Goal: Task Accomplishment & Management: Complete application form

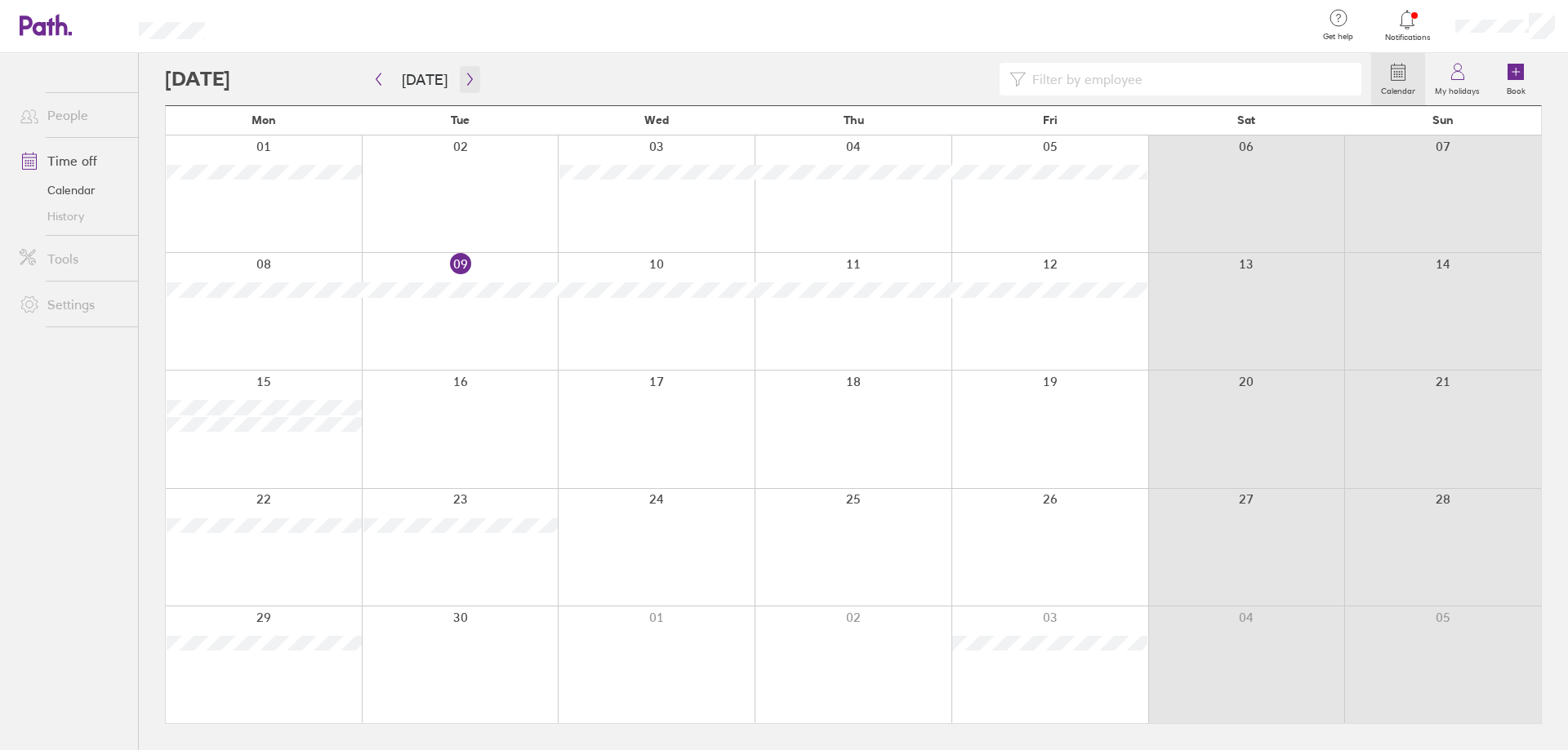
click at [472, 85] on button "button" at bounding box center [470, 80] width 20 height 27
click at [289, 77] on div at bounding box center [768, 79] width 1206 height 32
click at [1523, 83] on label "Book" at bounding box center [1516, 88] width 38 height 15
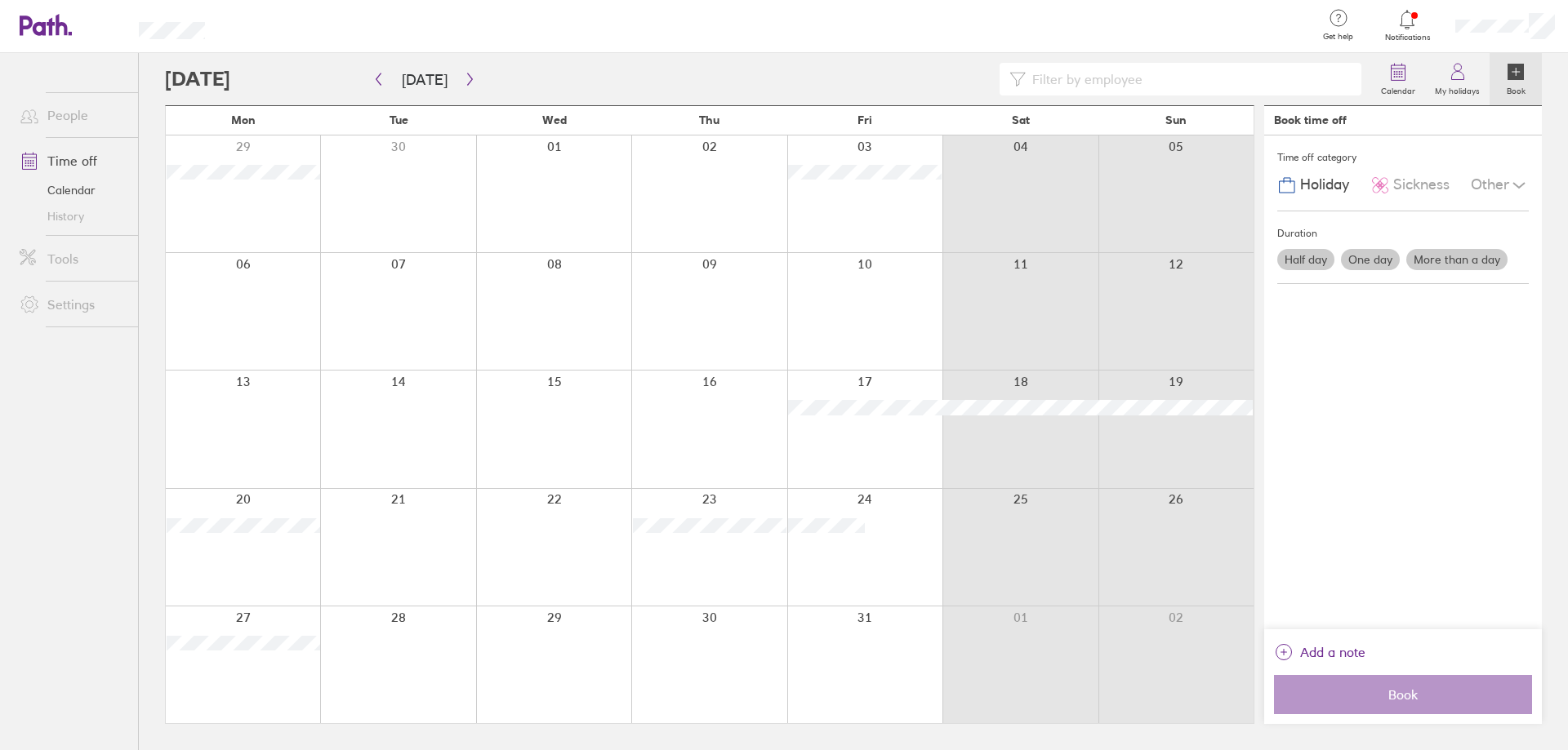
click at [1442, 267] on label "More than a day" at bounding box center [1457, 260] width 101 height 21
click at [0, 0] on input "More than a day" at bounding box center [0, 0] width 0 height 0
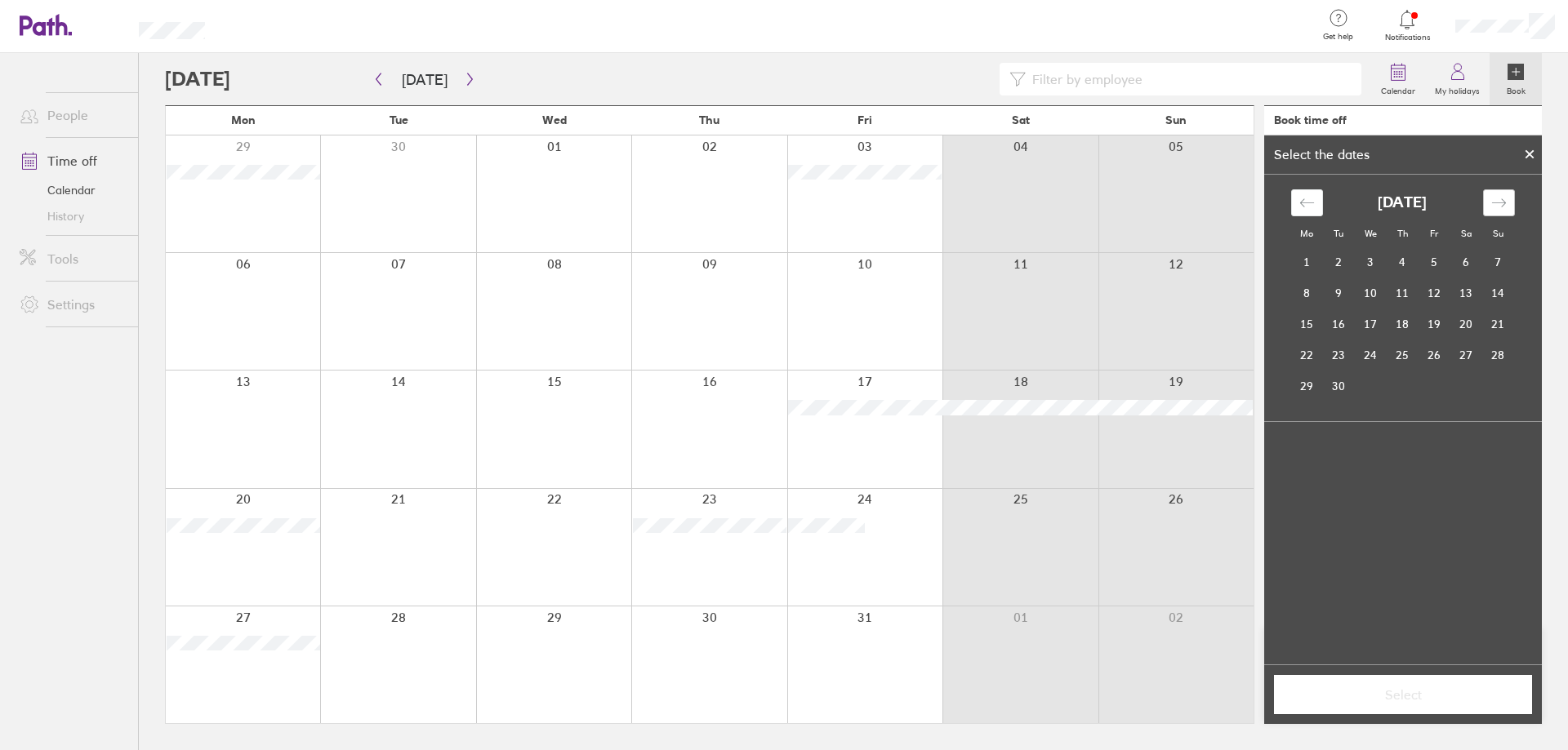
click at [1509, 209] on div "Move forward to switch to the next month." at bounding box center [1499, 203] width 31 height 27
click at [1363, 381] on td "29" at bounding box center [1370, 385] width 31 height 31
click at [1407, 381] on td "30" at bounding box center [1403, 385] width 31 height 31
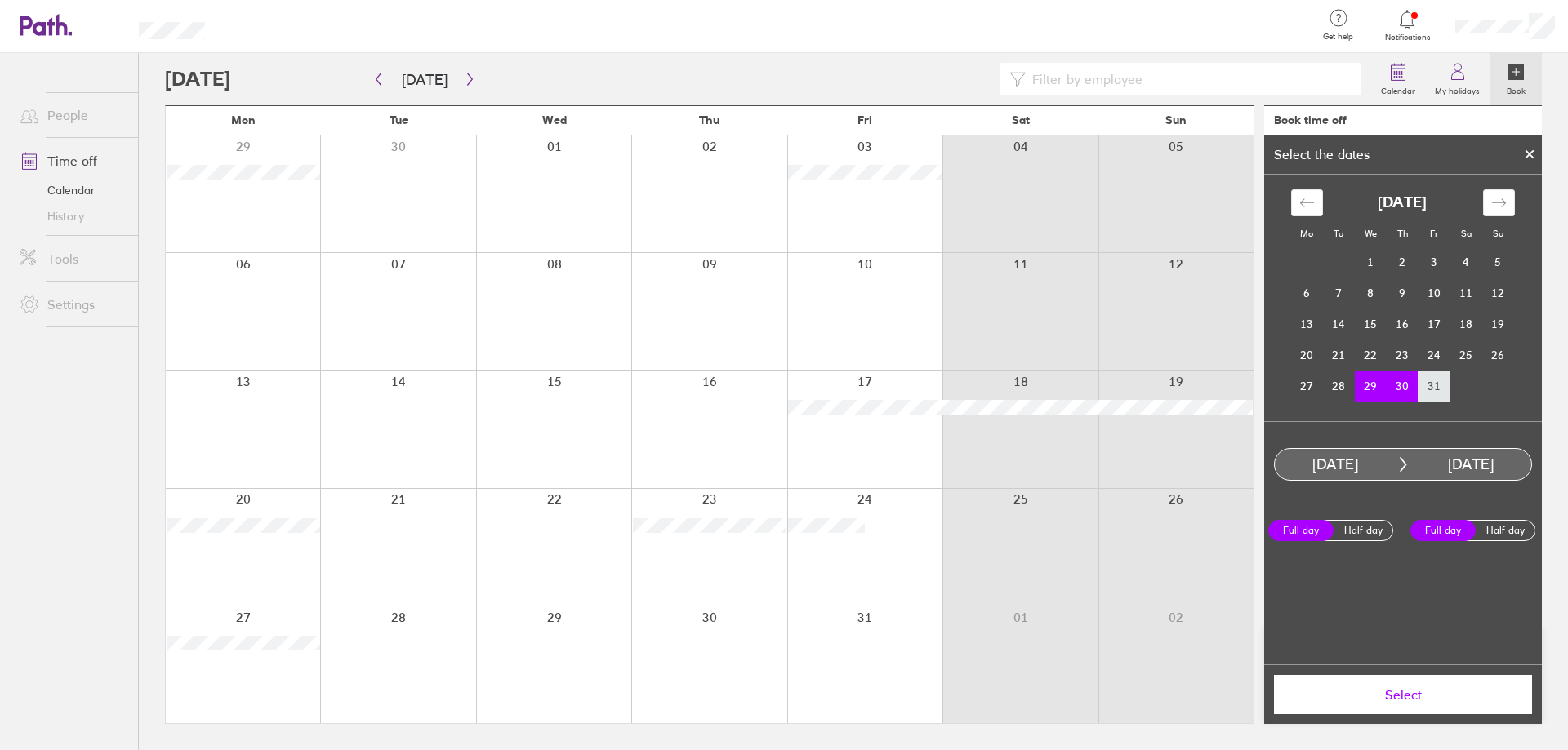
click at [1425, 382] on td "31" at bounding box center [1434, 385] width 31 height 31
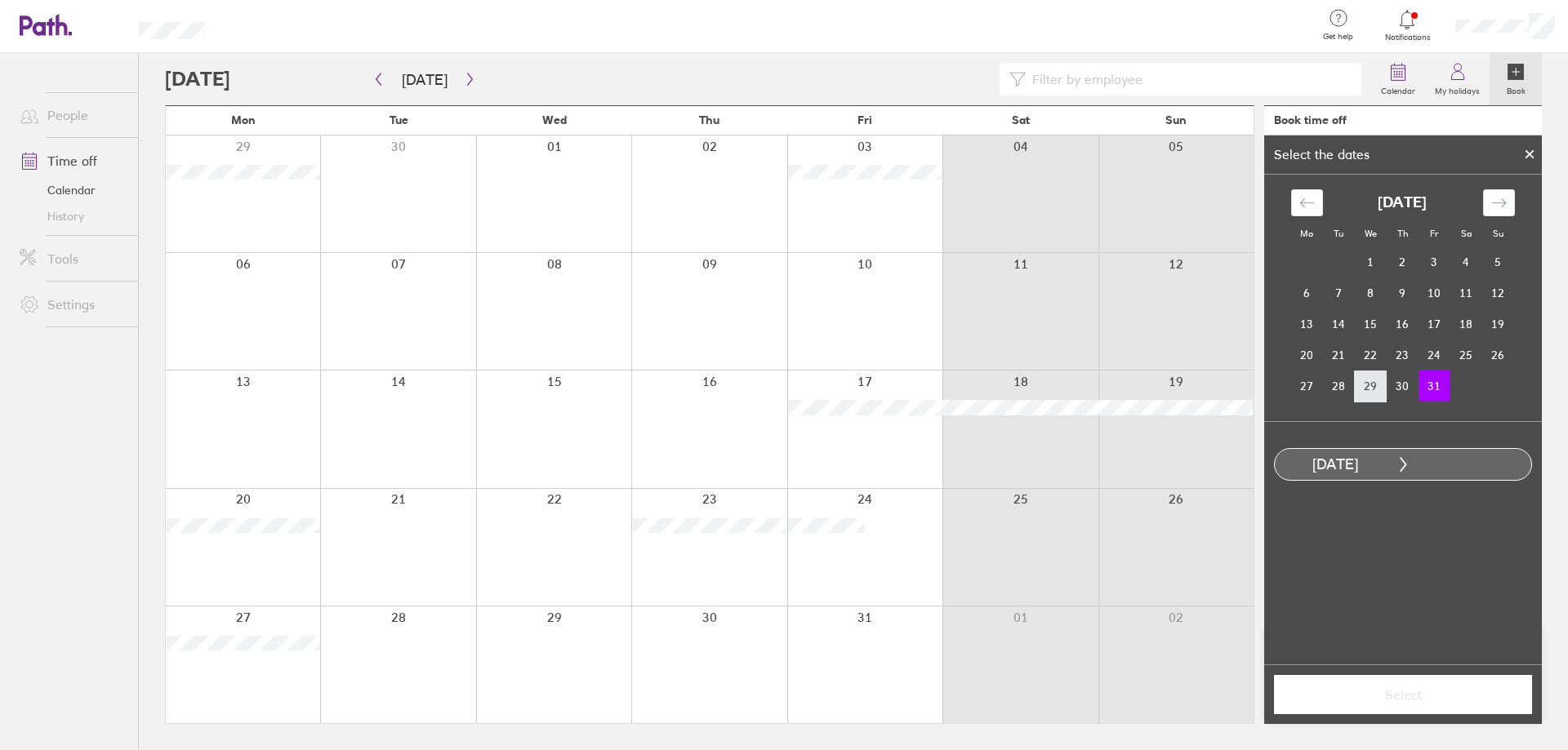
click at [1379, 386] on td "29" at bounding box center [1370, 385] width 31 height 31
click at [1432, 388] on td "31" at bounding box center [1434, 385] width 31 height 31
click at [1343, 686] on button "Select" at bounding box center [1403, 694] width 258 height 39
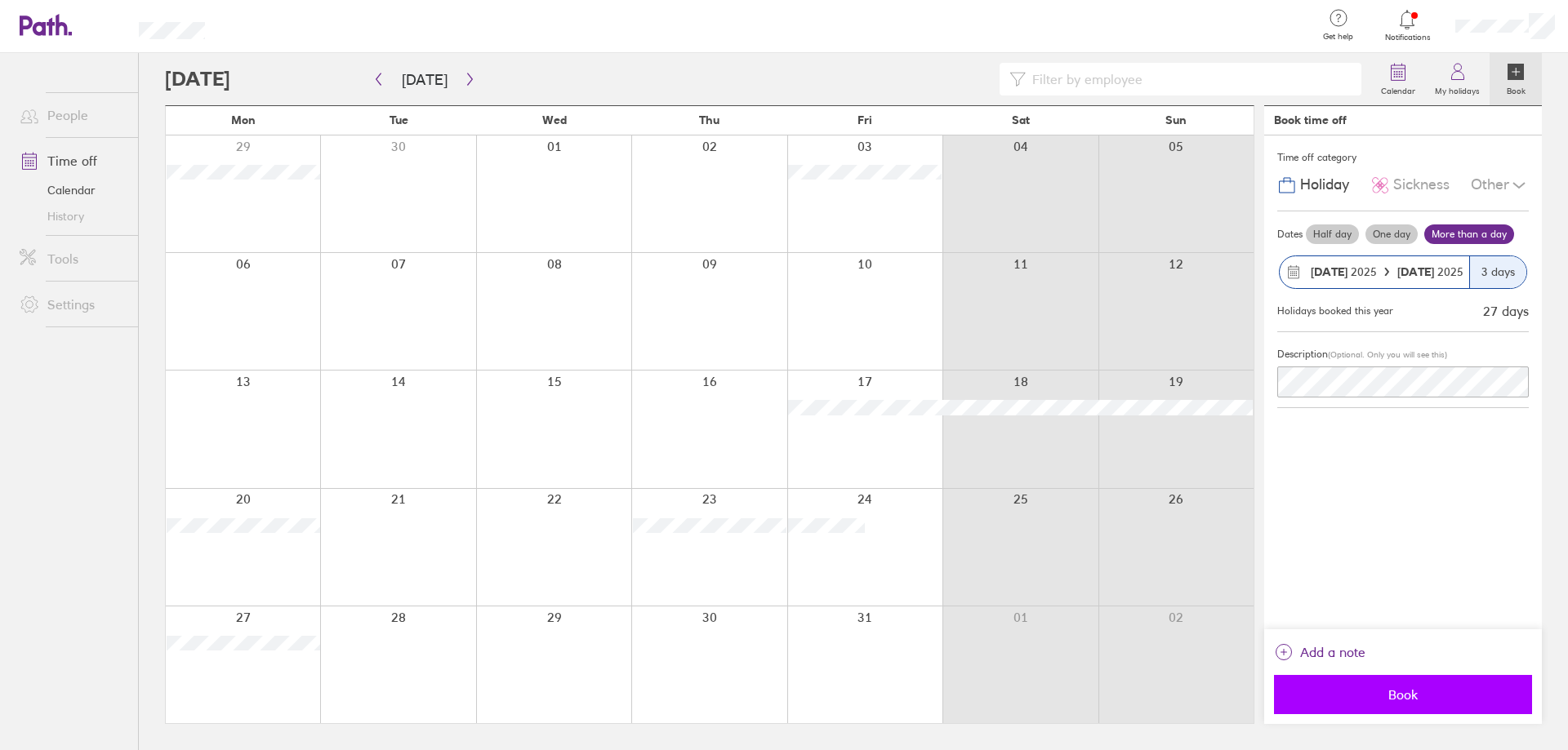
click at [1412, 684] on button "Book" at bounding box center [1403, 694] width 258 height 39
